Goal: Task Accomplishment & Management: Manage account settings

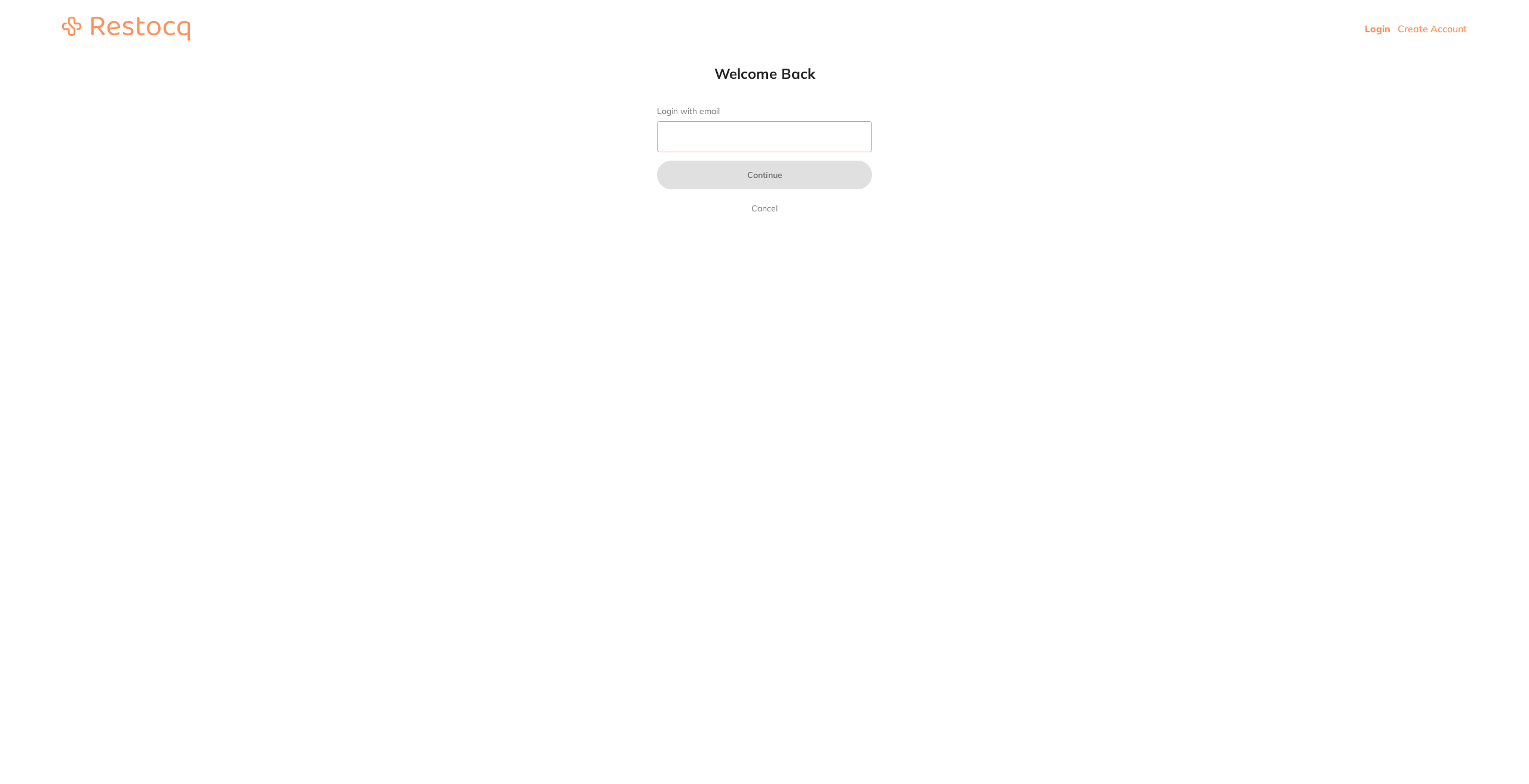
click at [725, 133] on input "Login with email" at bounding box center [764, 137] width 215 height 31
click at [789, 141] on input "manager@tootthfairyndco" at bounding box center [764, 137] width 215 height 31
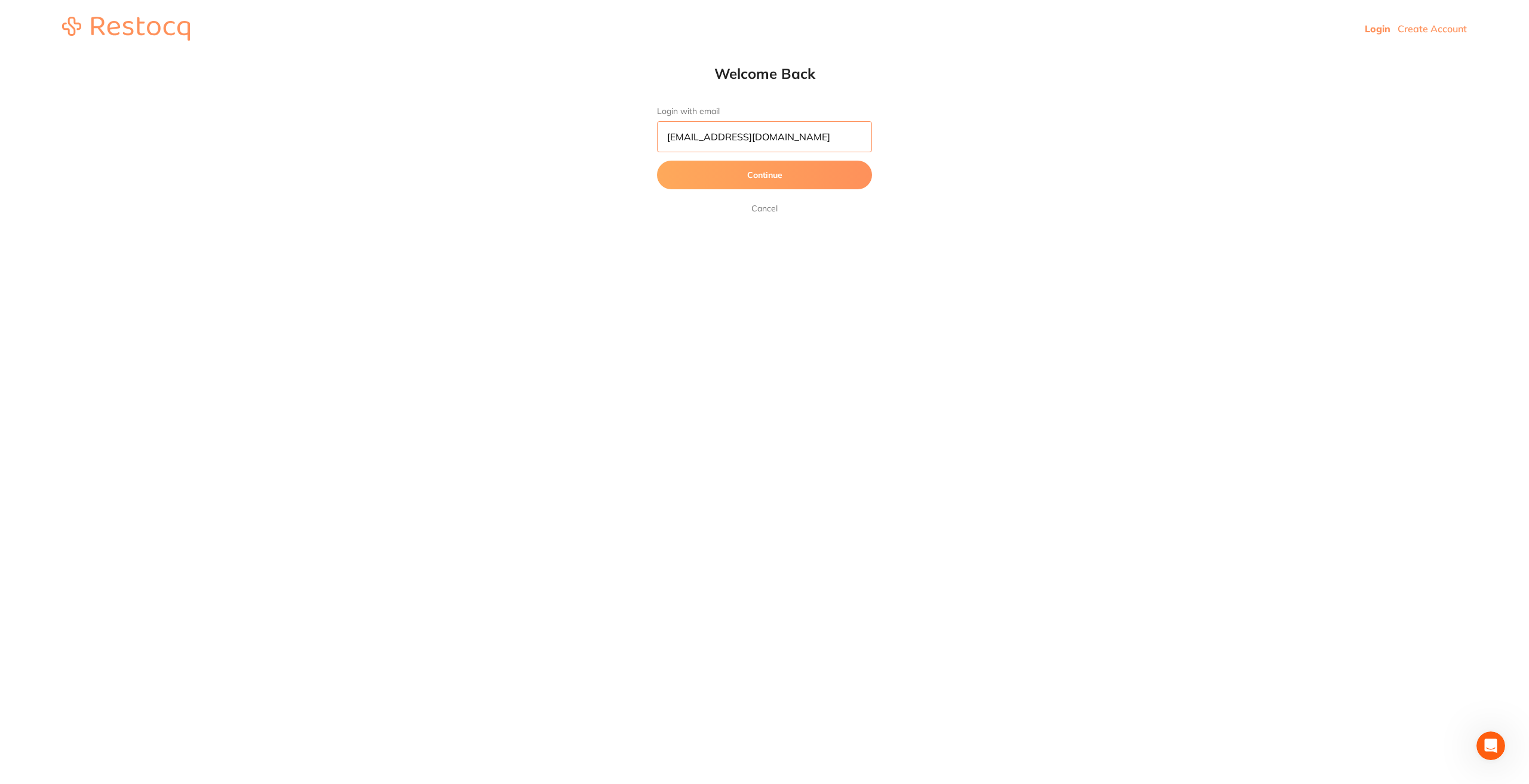
type input "[EMAIL_ADDRESS][DOMAIN_NAME]"
click at [786, 171] on button "Continue" at bounding box center [764, 175] width 215 height 29
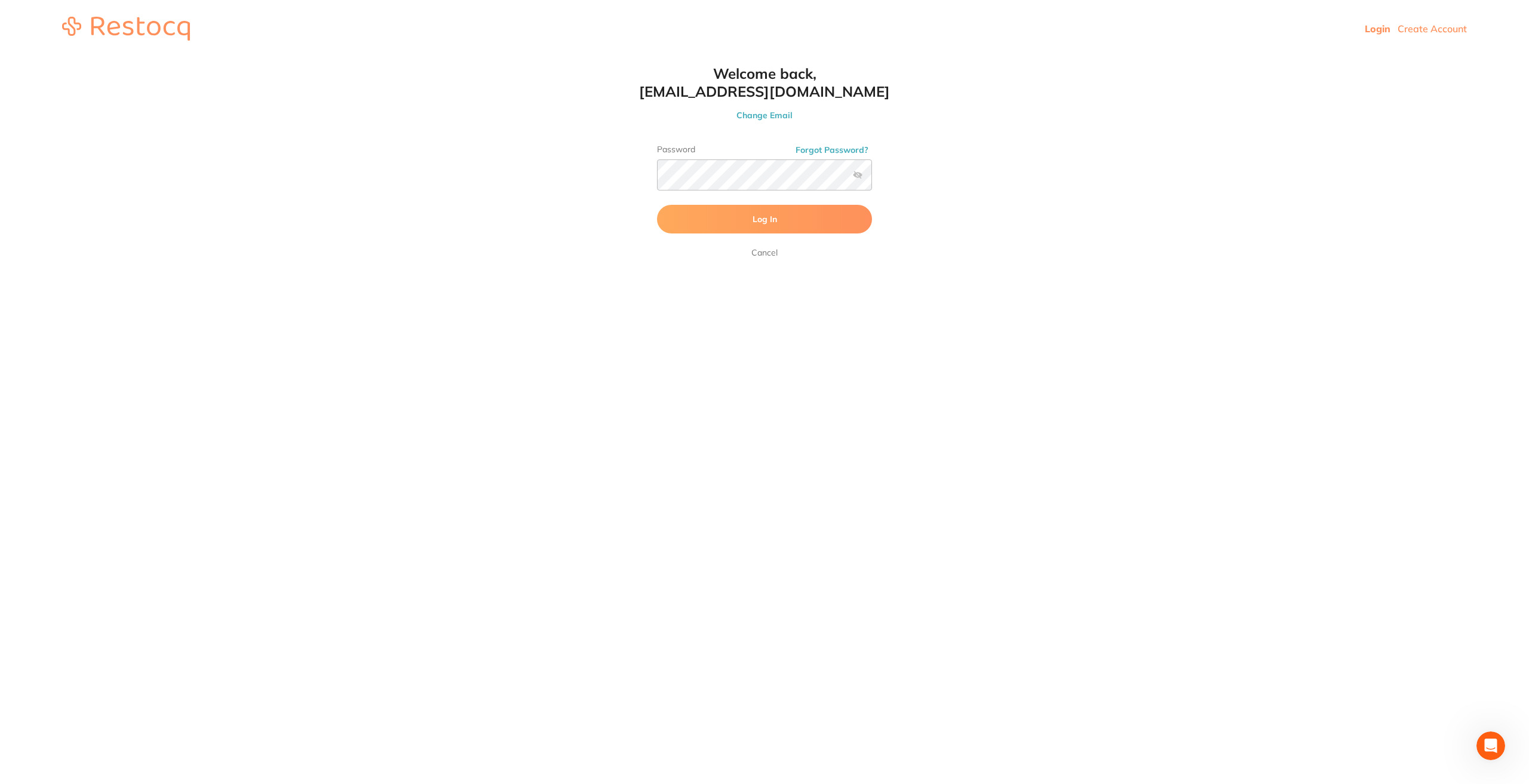
click at [775, 223] on span "Log In" at bounding box center [765, 219] width 24 height 11
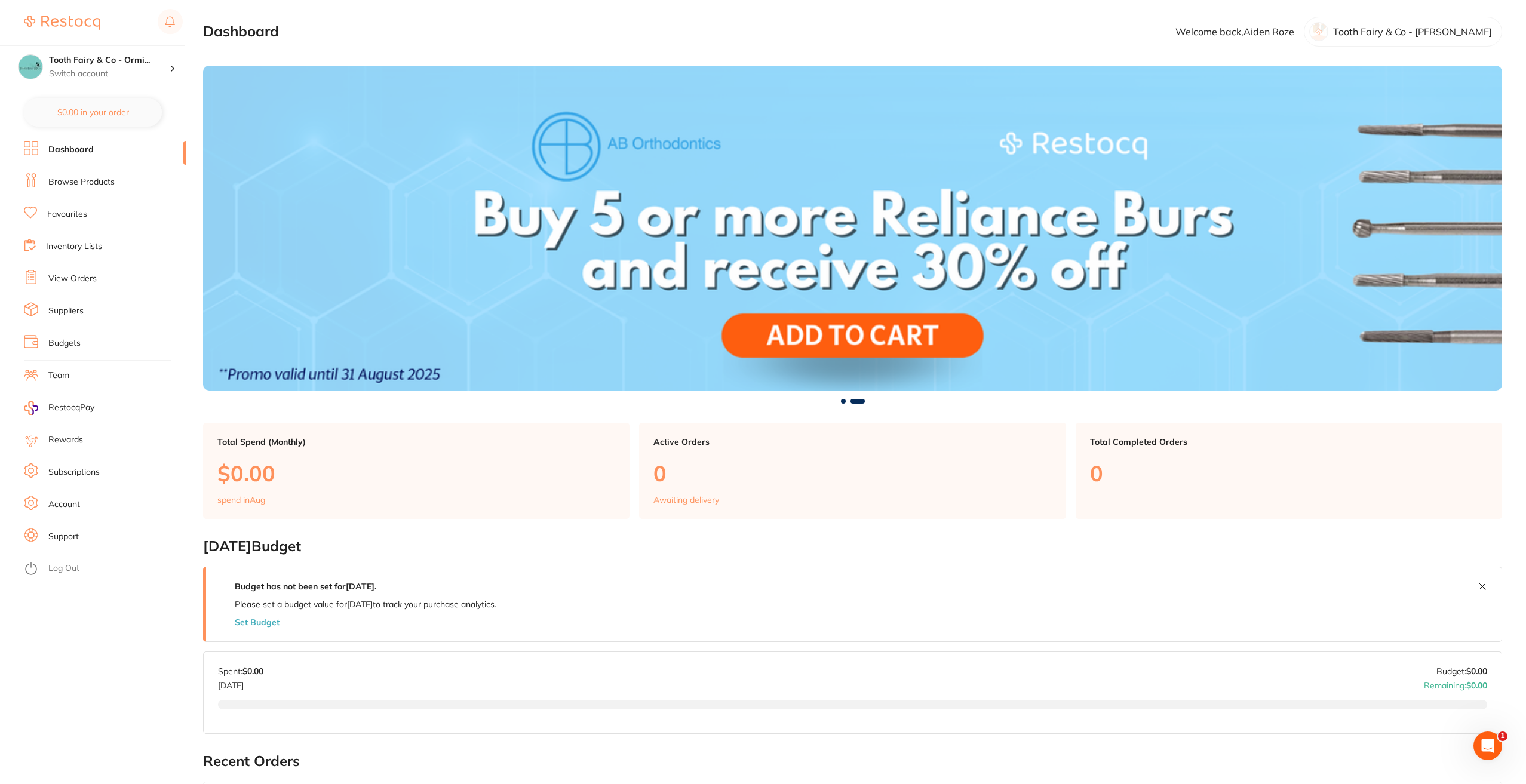
click at [78, 466] on link "Subscriptions" at bounding box center [73, 473] width 51 height 12
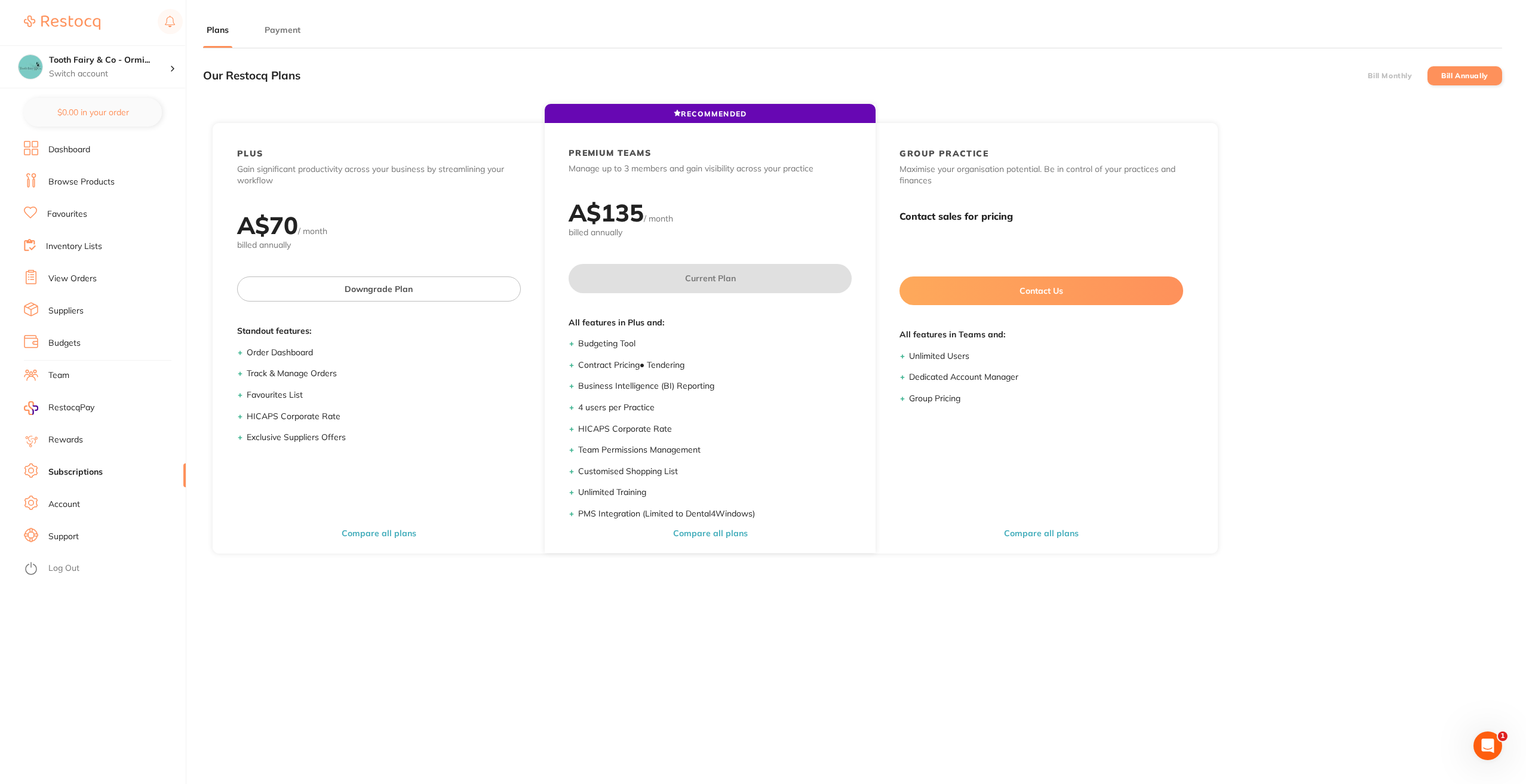
click at [281, 26] on button "Payment" at bounding box center [282, 30] width 43 height 11
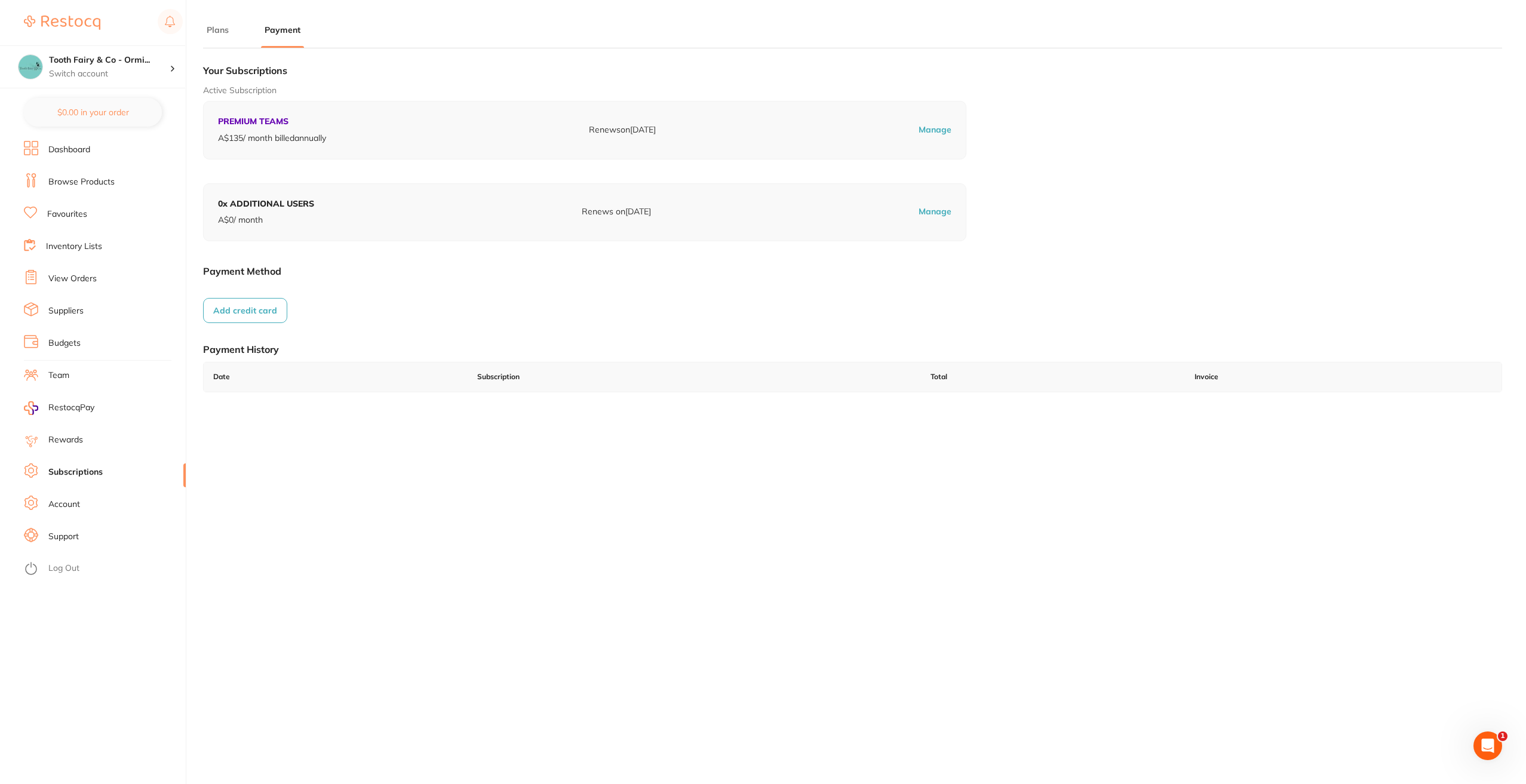
click at [212, 37] on li "Plans" at bounding box center [218, 35] width 29 height 24
click at [937, 128] on p "Manage" at bounding box center [934, 131] width 33 height 12
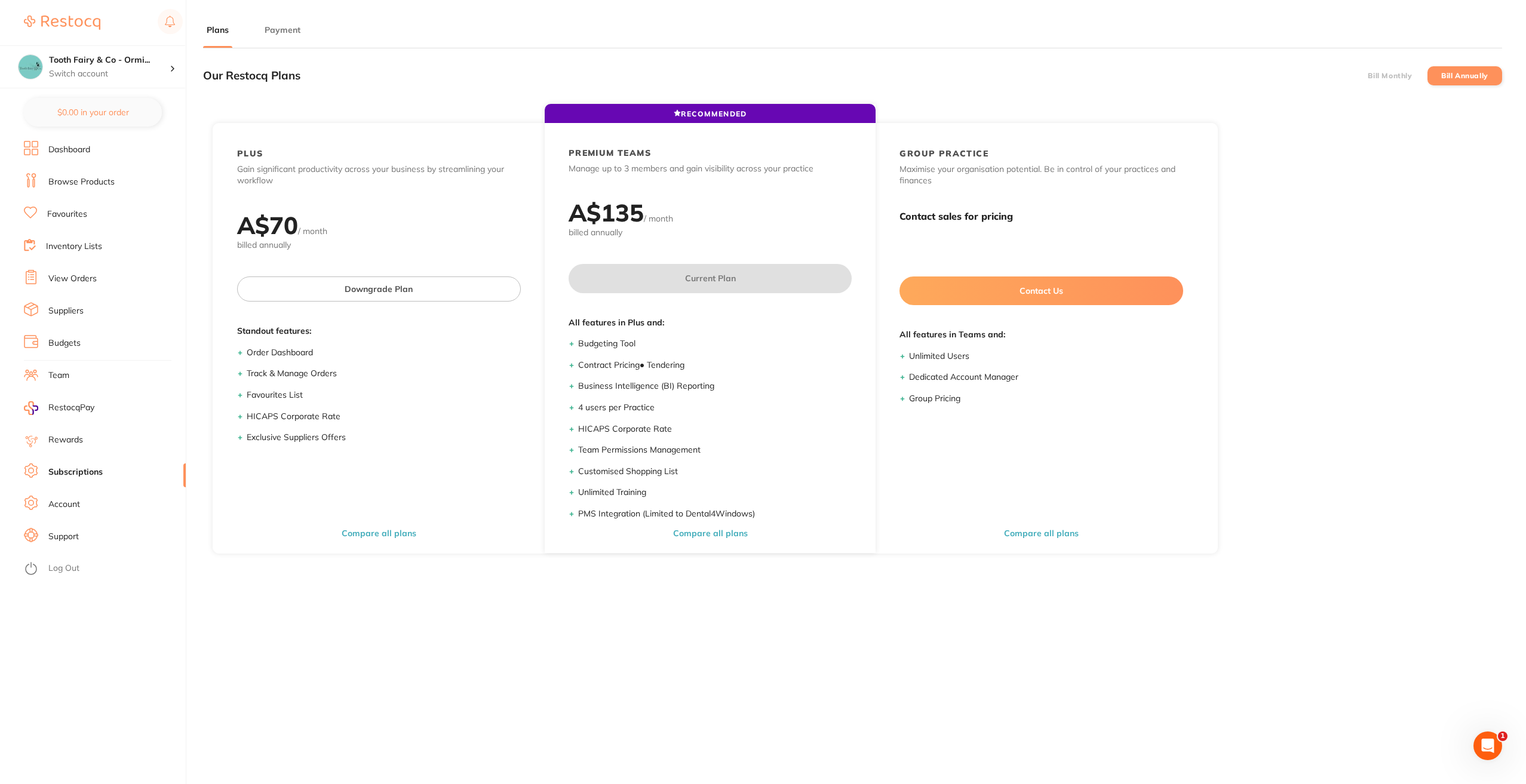
click at [1378, 73] on label "Bill Monthly" at bounding box center [1389, 76] width 44 height 8
click at [1367, 76] on input "Bill Monthly" at bounding box center [1367, 76] width 0 height 0
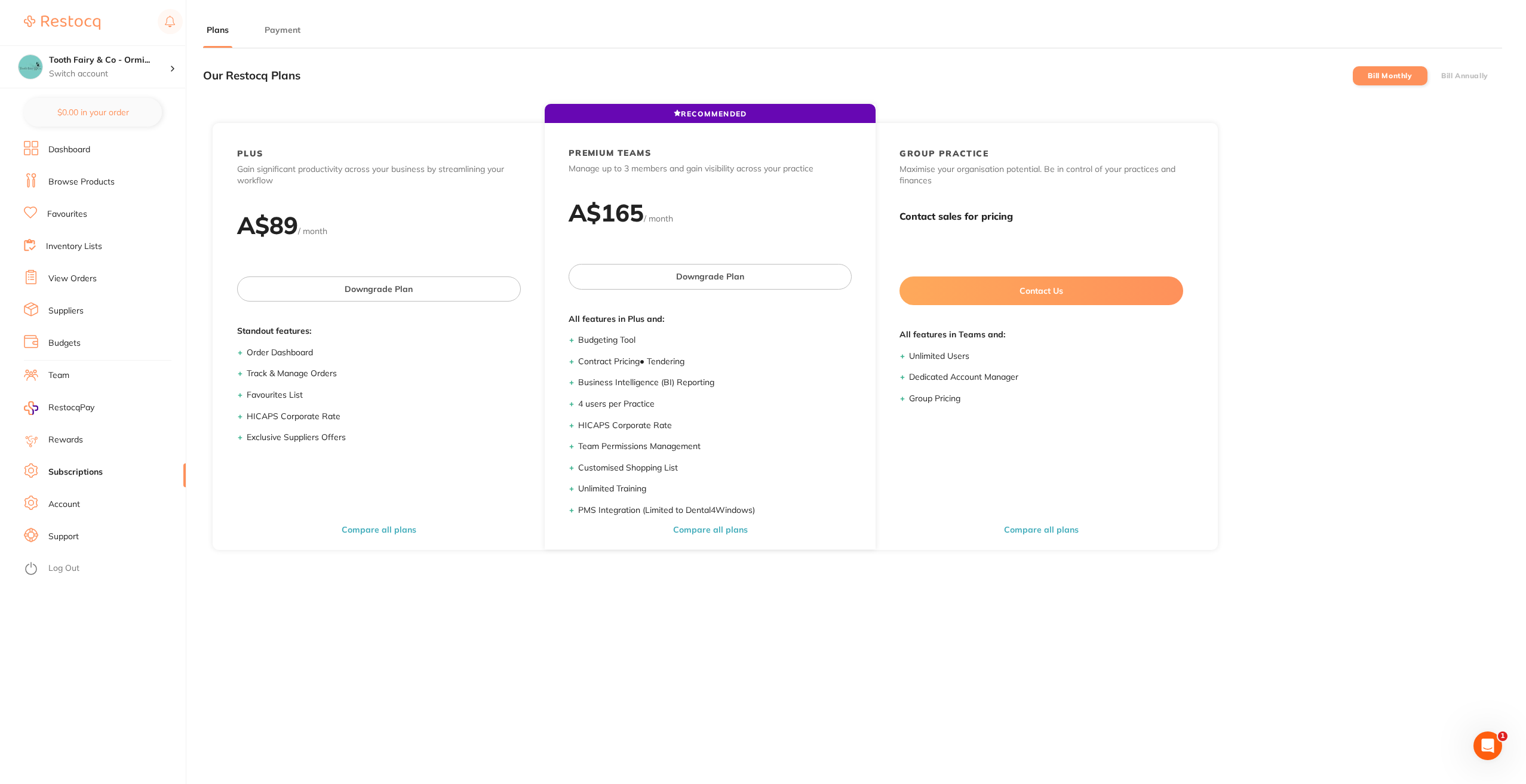
click at [279, 30] on button "Payment" at bounding box center [282, 30] width 43 height 11
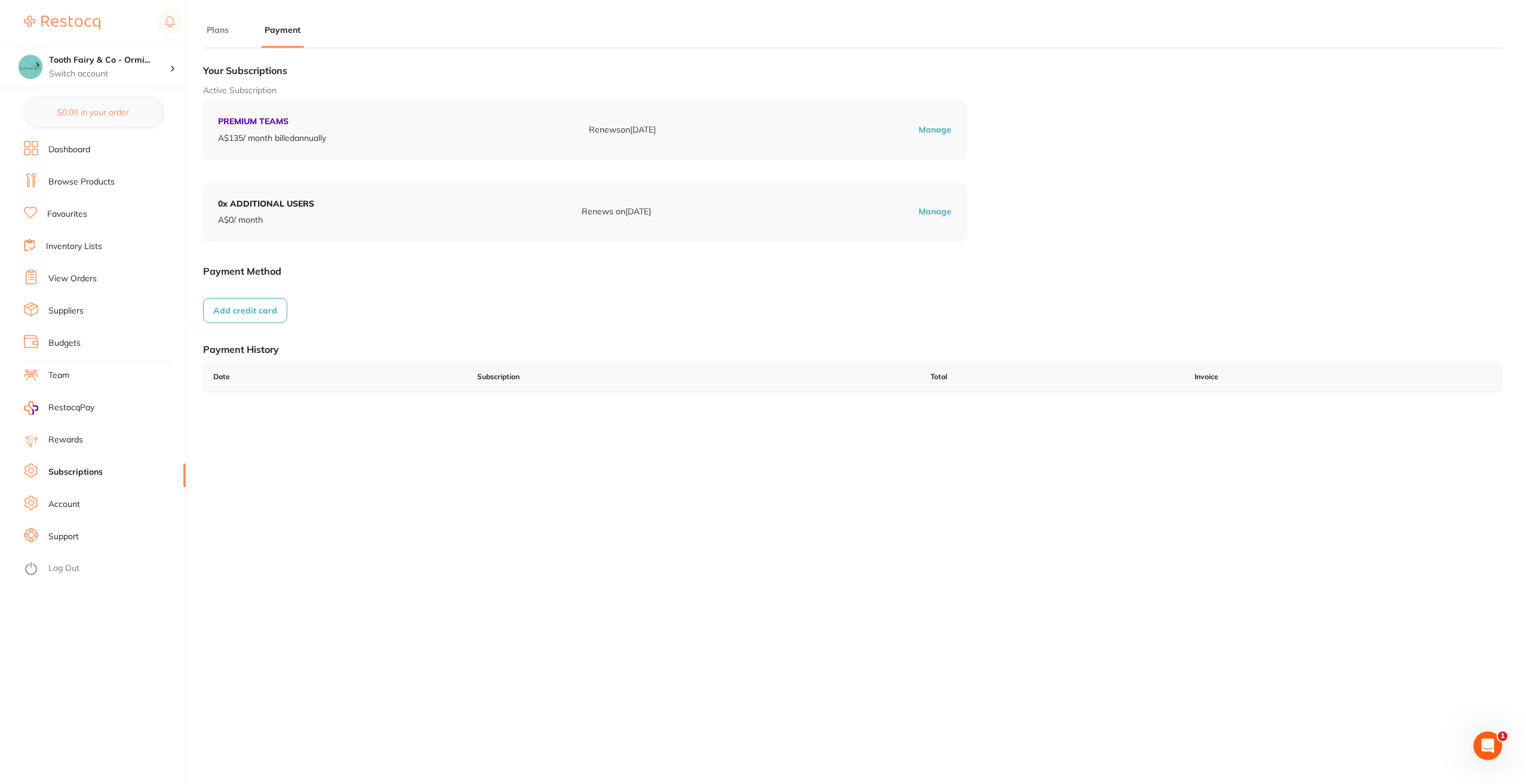
click at [256, 305] on button "Add credit card" at bounding box center [245, 310] width 84 height 25
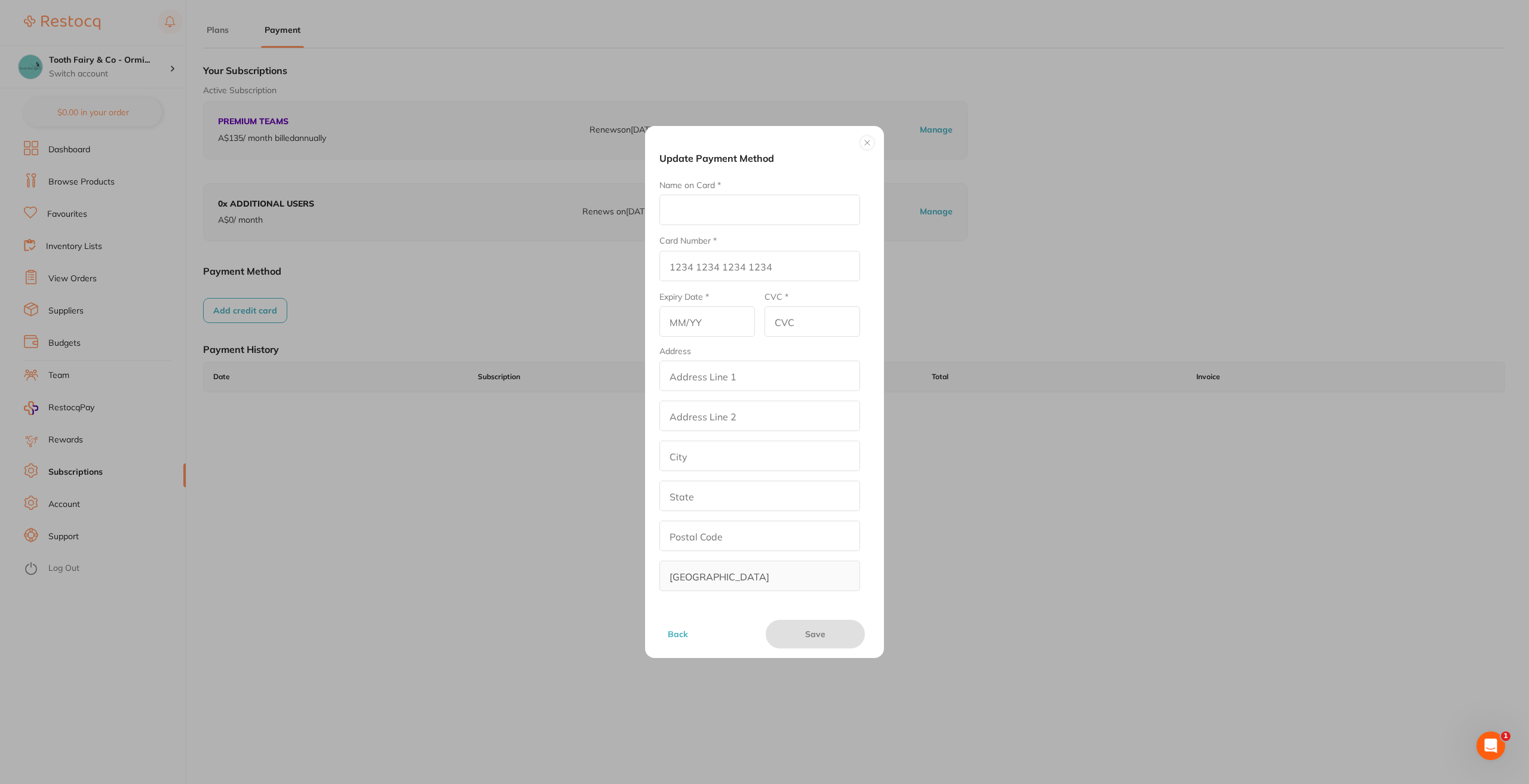
click at [203, 298] on button "Add credit card" at bounding box center [245, 310] width 84 height 25
click at [708, 211] on input "Name on Card *" at bounding box center [760, 210] width 201 height 31
type input "Mr Barry Roper"
click at [704, 273] on input "Card Number *" at bounding box center [760, 266] width 201 height 31
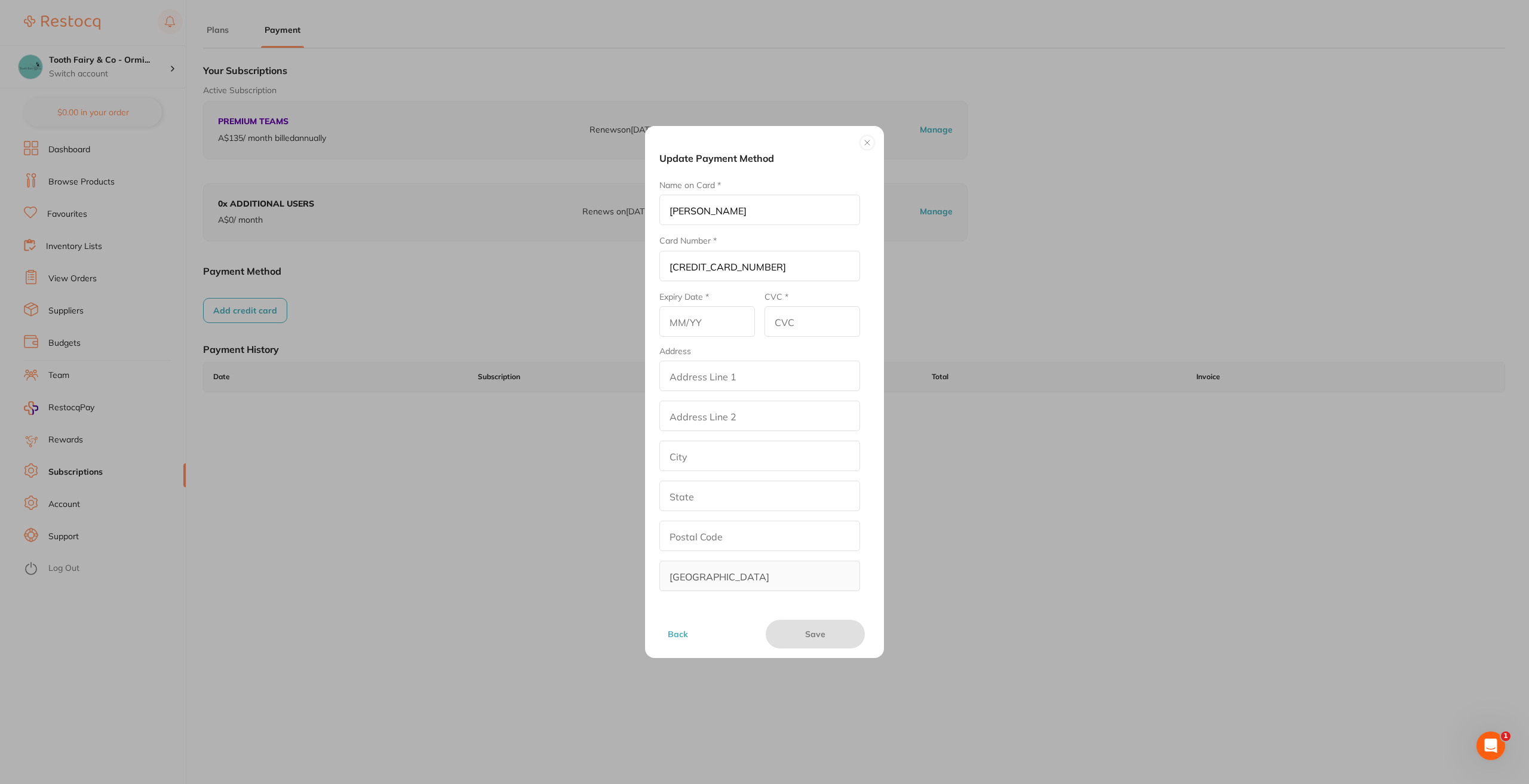
type input "4639 2510 1902 0429"
click at [692, 324] on input "text" at bounding box center [707, 321] width 95 height 31
type input "10/28"
click at [793, 314] on input "CVC *" at bounding box center [812, 321] width 95 height 31
type input "574"
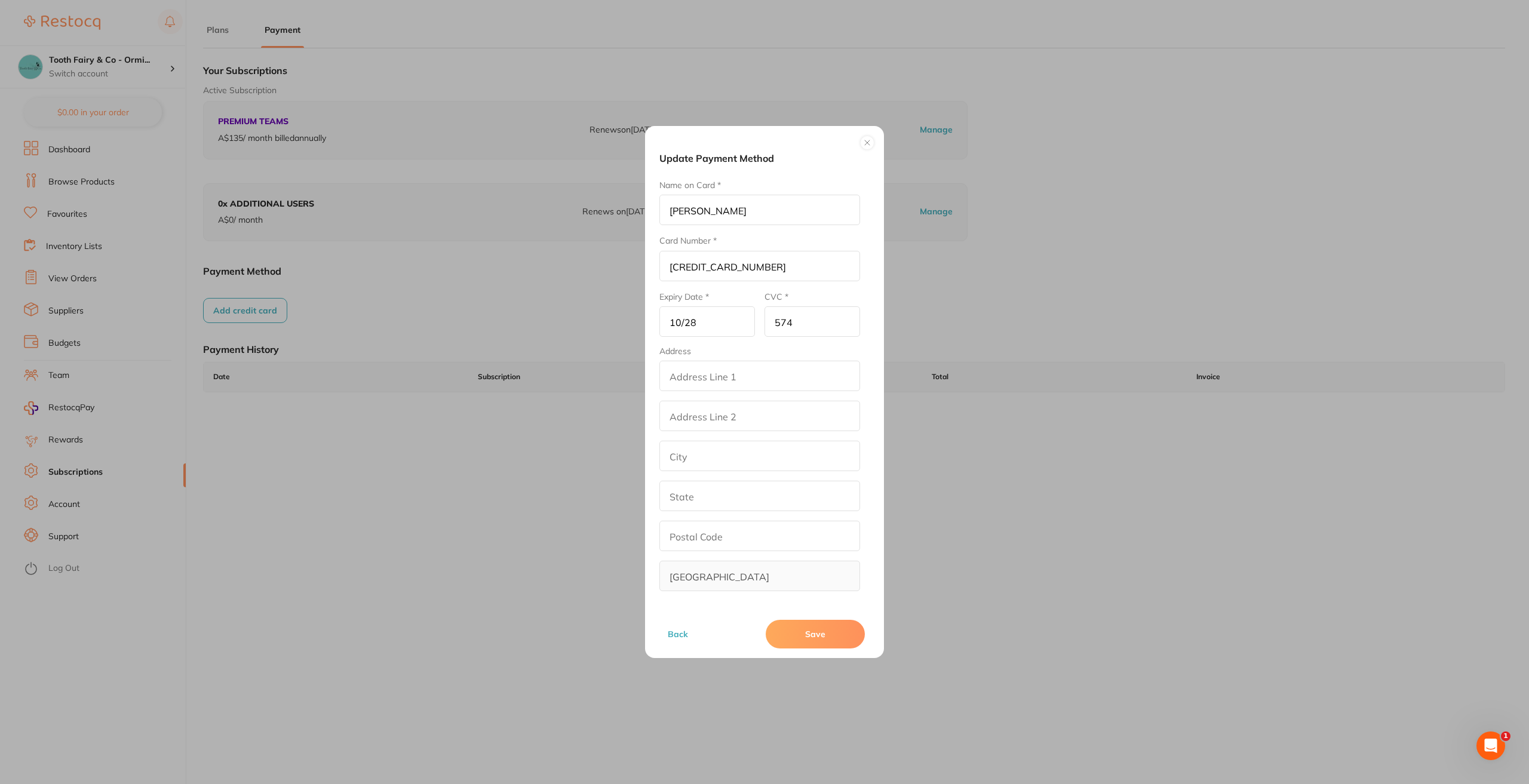
click at [750, 384] on input "addressLineOne" at bounding box center [760, 376] width 201 height 31
click at [818, 640] on button "Save" at bounding box center [816, 634] width 99 height 29
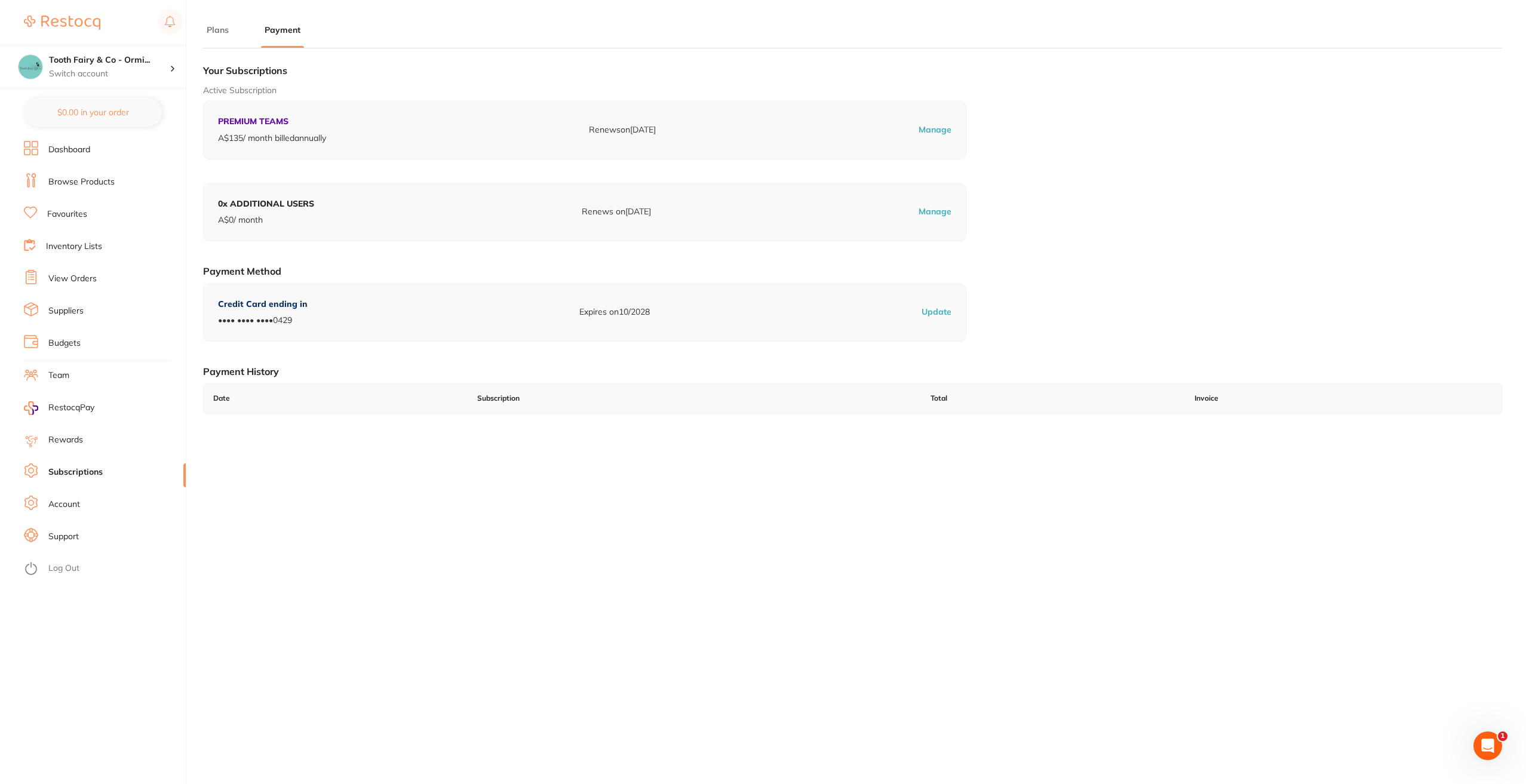
click at [59, 442] on link "Rewards" at bounding box center [65, 440] width 34 height 12
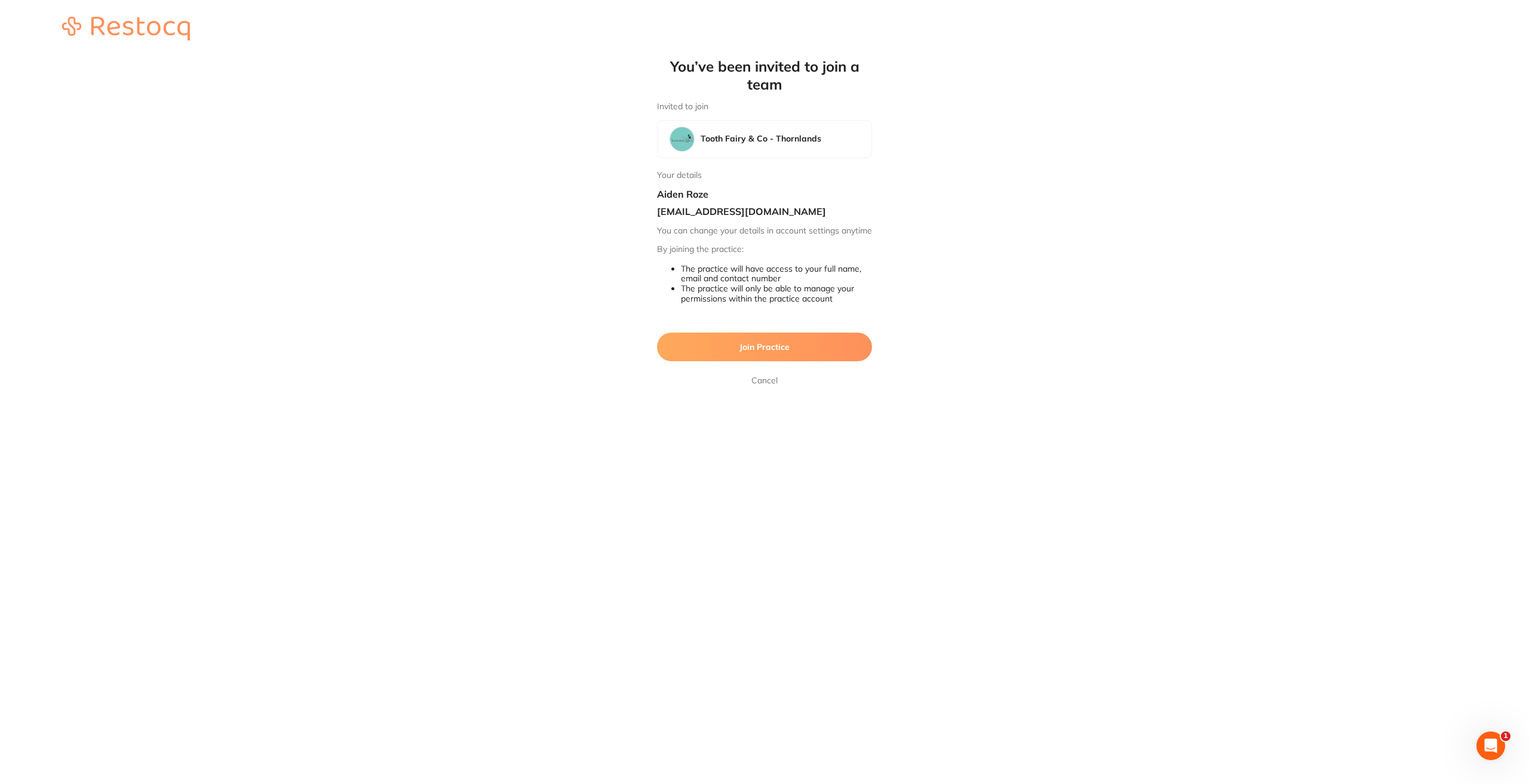
click at [752, 353] on span "Join Practice" at bounding box center [764, 347] width 50 height 11
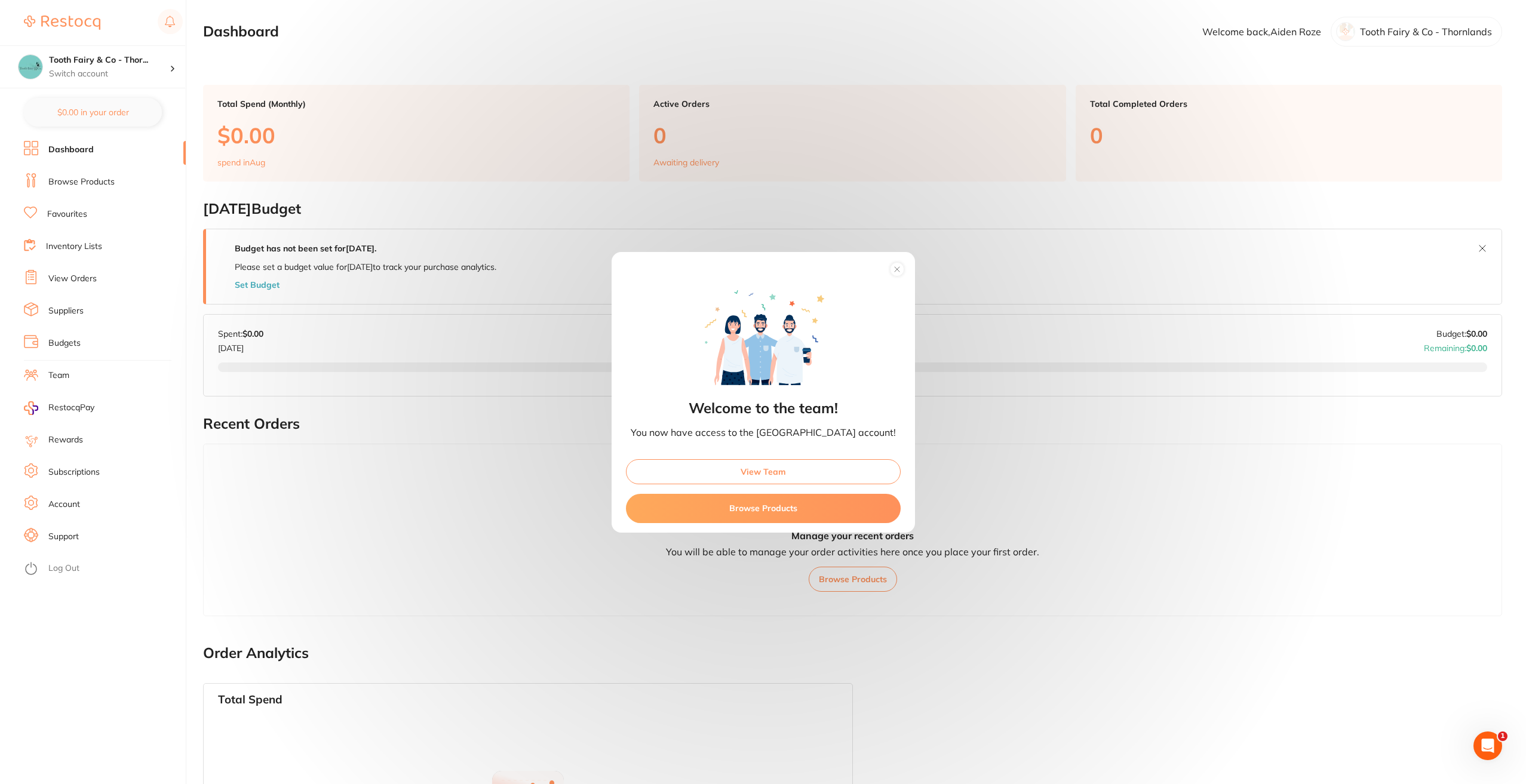
click at [890, 269] on circle at bounding box center [897, 269] width 14 height 14
